Goal: Obtain resource: Download file/media

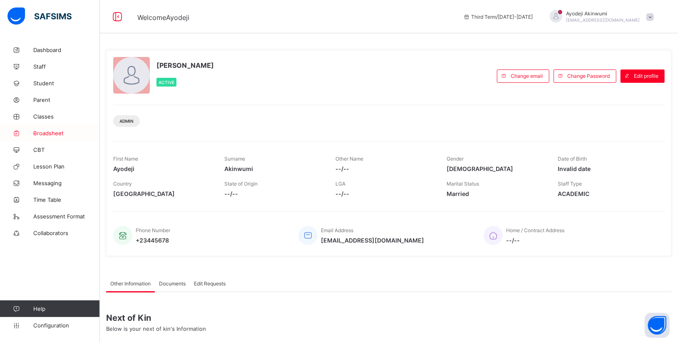
click at [50, 132] on span "Broadsheet" at bounding box center [66, 133] width 67 height 7
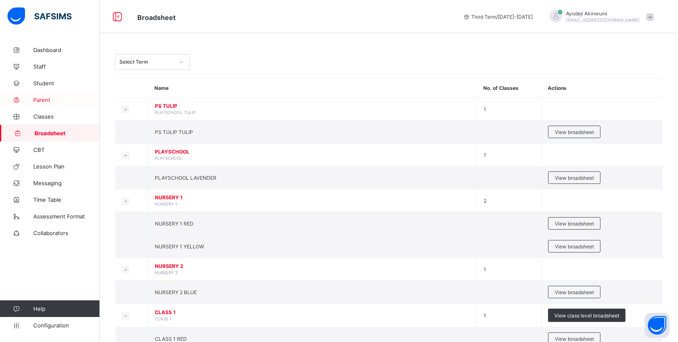
click at [38, 101] on span "Parent" at bounding box center [66, 100] width 67 height 7
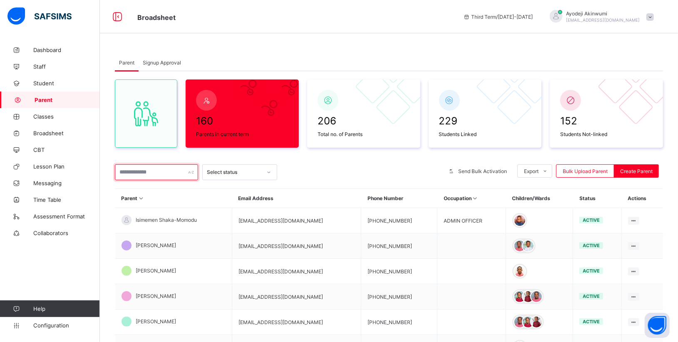
click at [147, 173] on input "text" at bounding box center [156, 173] width 83 height 16
click at [153, 172] on input "text" at bounding box center [156, 173] width 83 height 16
click at [44, 101] on span "Parent" at bounding box center [67, 100] width 65 height 7
click at [47, 80] on span "Student" at bounding box center [66, 83] width 67 height 7
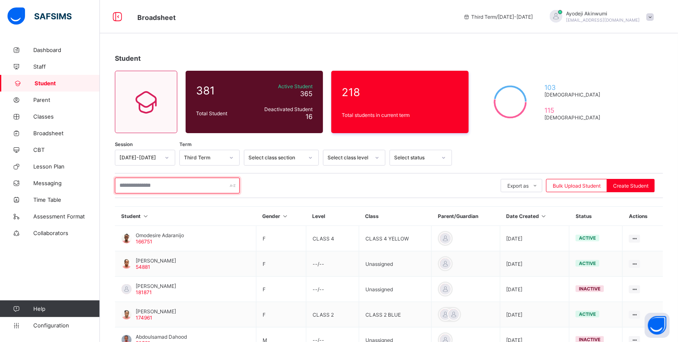
click at [135, 186] on input "text" at bounding box center [177, 186] width 125 height 16
paste input "*********"
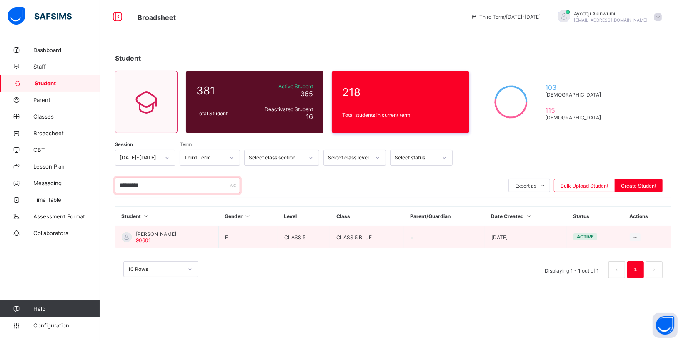
type input "*********"
click at [176, 234] on span "[PERSON_NAME]" at bounding box center [156, 234] width 40 height 6
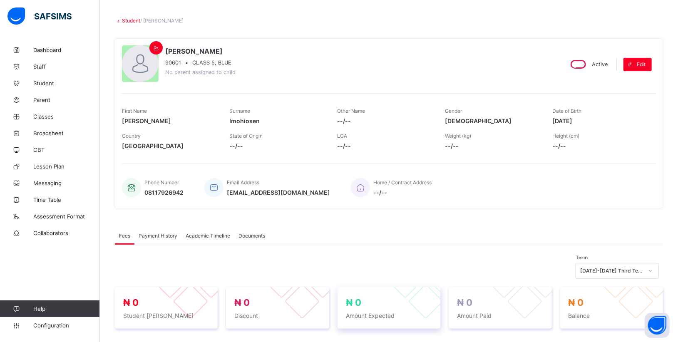
scroll to position [92, 0]
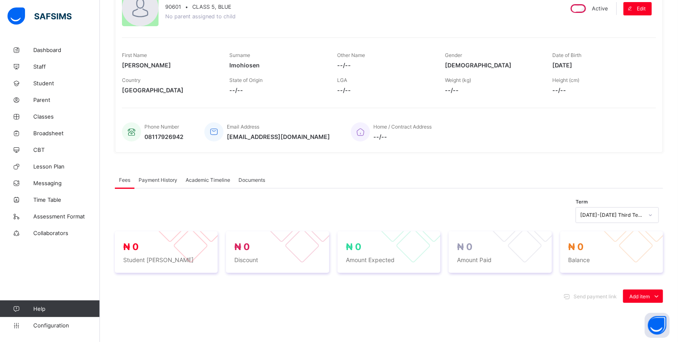
click at [191, 177] on span "Academic Timeline" at bounding box center [208, 180] width 45 height 6
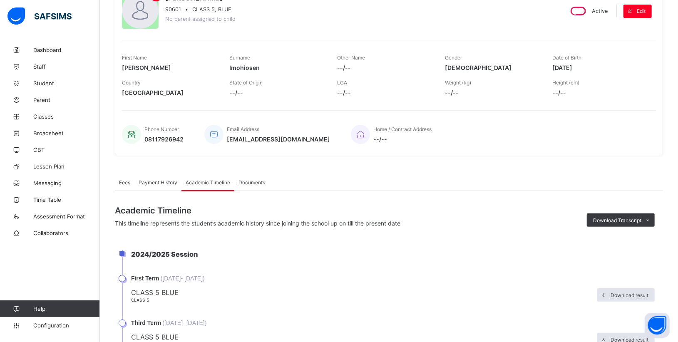
scroll to position [104, 0]
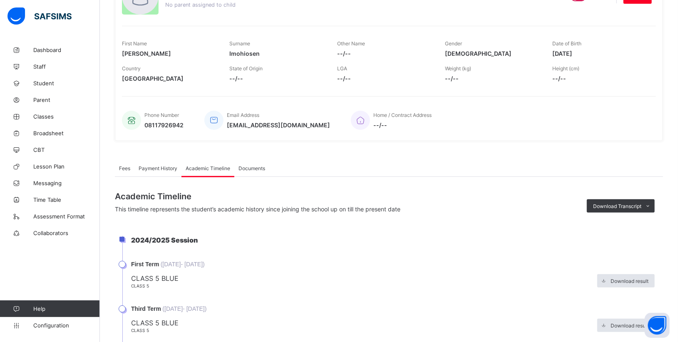
click at [247, 166] on span "Documents" at bounding box center [252, 168] width 27 height 6
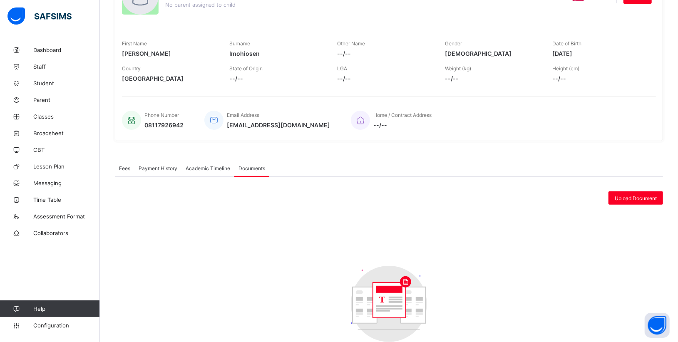
click at [197, 165] on span "Academic Timeline" at bounding box center [208, 168] width 45 height 6
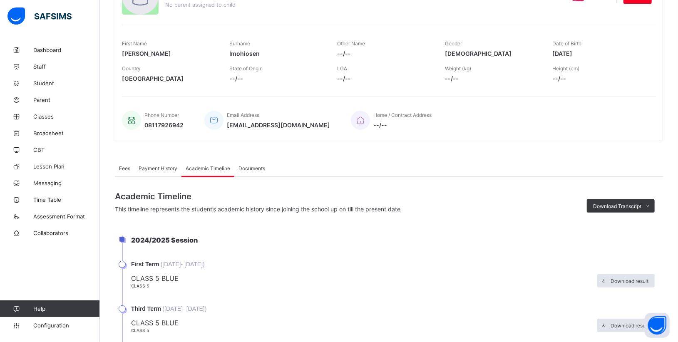
click at [159, 168] on span "Payment History" at bounding box center [158, 168] width 39 height 6
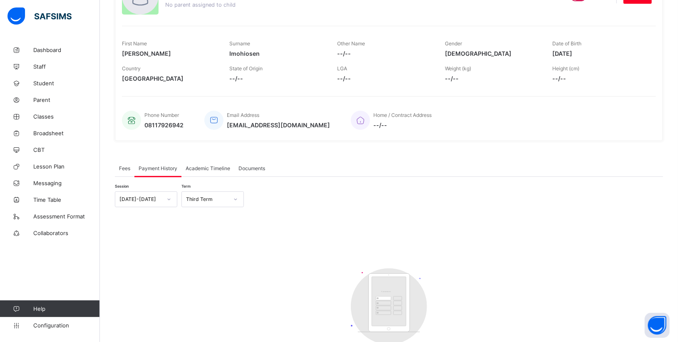
click at [192, 165] on span "Academic Timeline" at bounding box center [208, 168] width 45 height 6
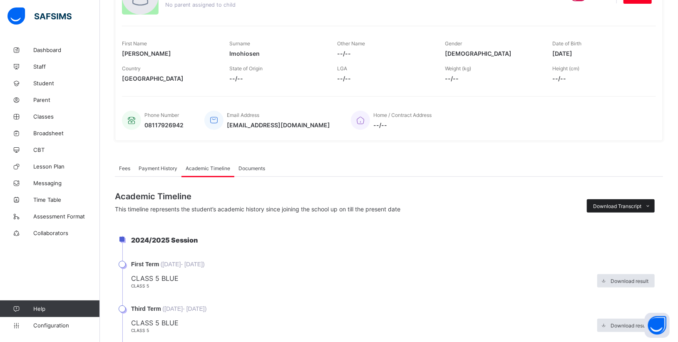
click at [652, 204] on icon at bounding box center [649, 206] width 6 height 5
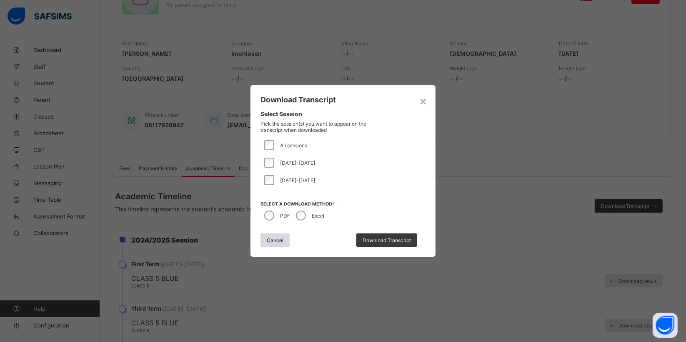
click at [387, 240] on span "Download Transcript" at bounding box center [386, 240] width 48 height 6
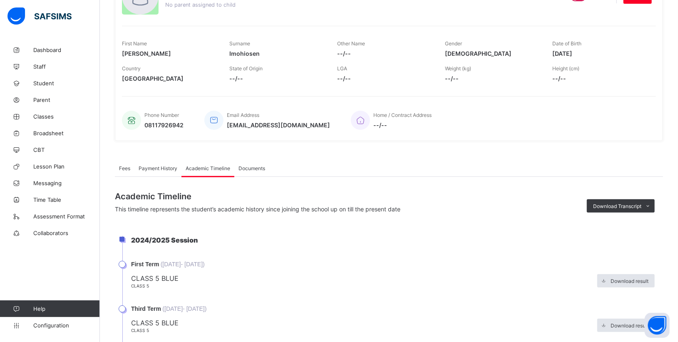
scroll to position [0, 0]
click at [652, 204] on icon at bounding box center [649, 206] width 6 height 5
click at [0, 0] on div "× Download Transcript , Select Session Pick the session(s) you want to appear o…" at bounding box center [0, 0] width 0 height 0
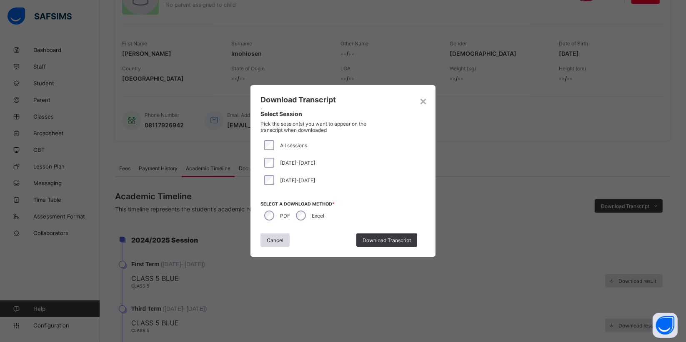
click at [383, 240] on span "Download Transcript" at bounding box center [386, 240] width 48 height 6
